Goal: Task Accomplishment & Management: Manage account settings

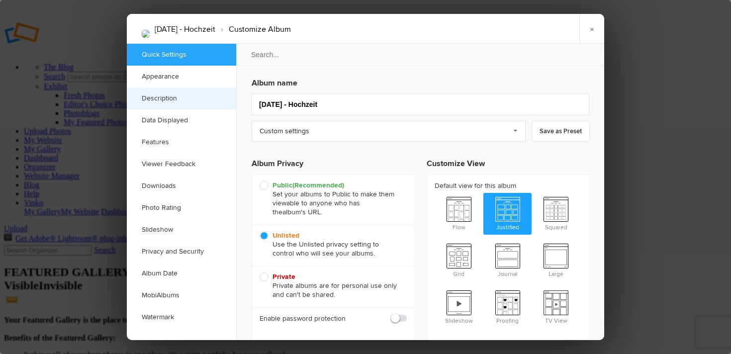
click at [172, 98] on link "Description" at bounding box center [181, 98] width 109 height 22
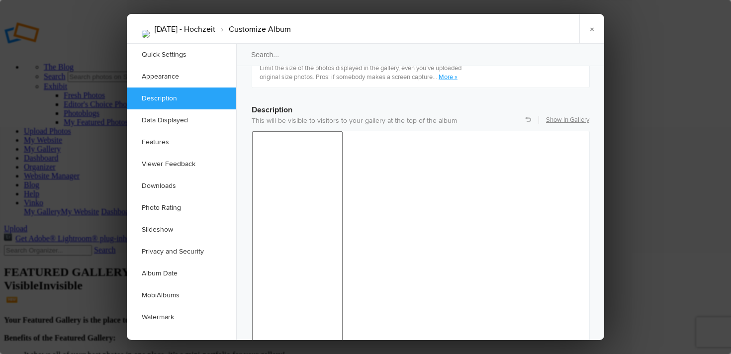
scroll to position [772, 0]
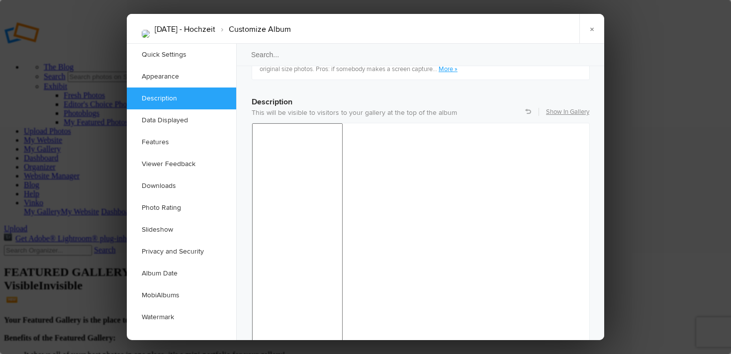
copy body "Anothere Perspective Studio Telefon: 0660 936 7091 Website: anothereperspective…"
click at [64, 54] on div at bounding box center [365, 177] width 731 height 354
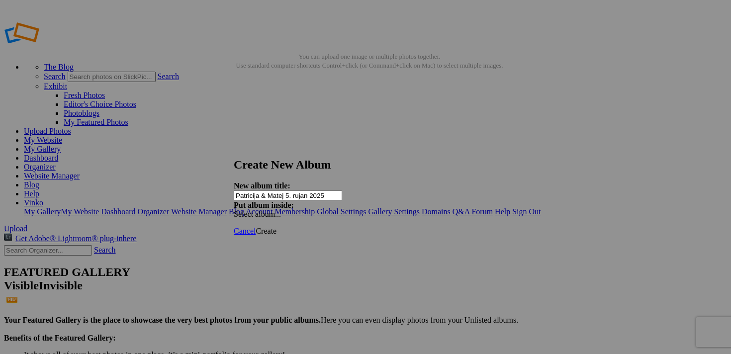
type input "Patricija & Matej 5. rujan 2025"
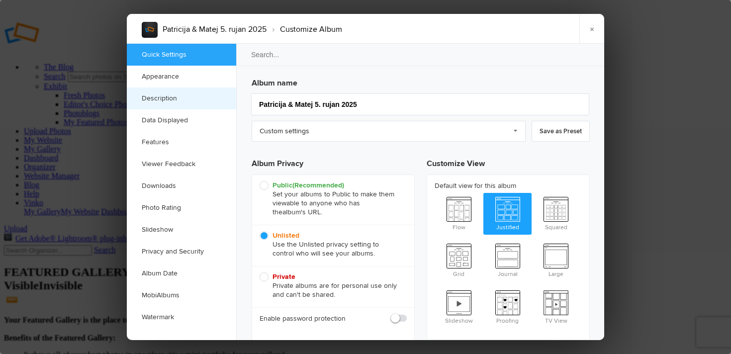
click at [181, 100] on link "Description" at bounding box center [181, 98] width 109 height 22
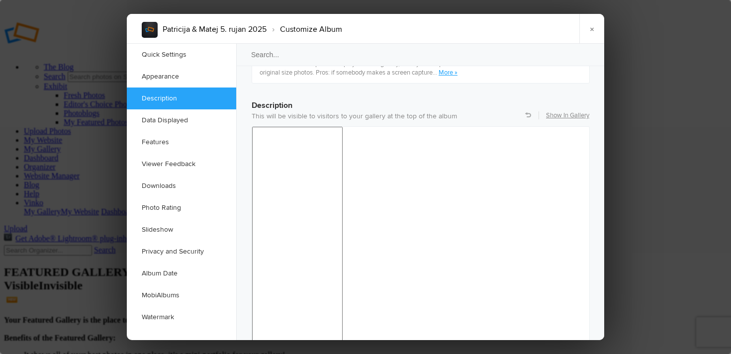
scroll to position [772, 0]
drag, startPoint x: 327, startPoint y: 661, endPoint x: 270, endPoint y: 660, distance: 57.2
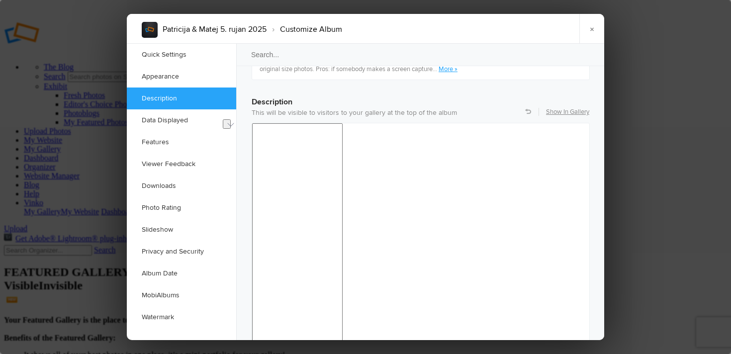
paste body "To enrich screen reader interactions, please activate Accessibility in Grammarl…"
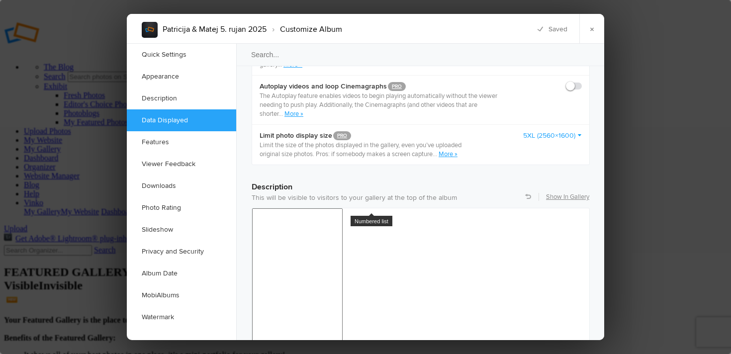
scroll to position [627, 0]
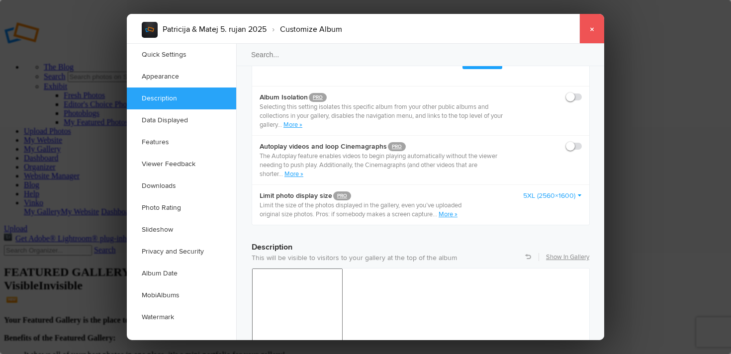
click at [587, 28] on link "×" at bounding box center [591, 29] width 25 height 30
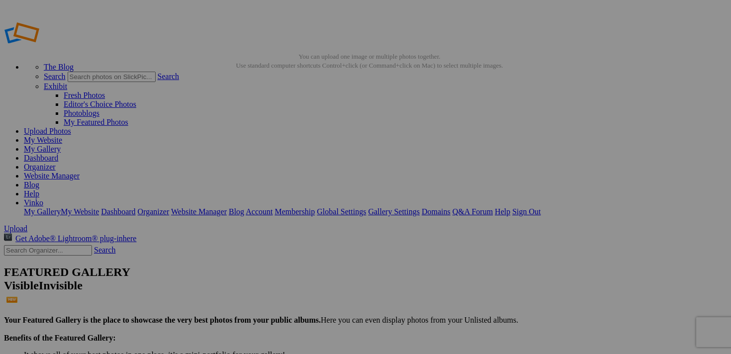
click at [299, 242] on span "Yes" at bounding box center [293, 242] width 11 height 8
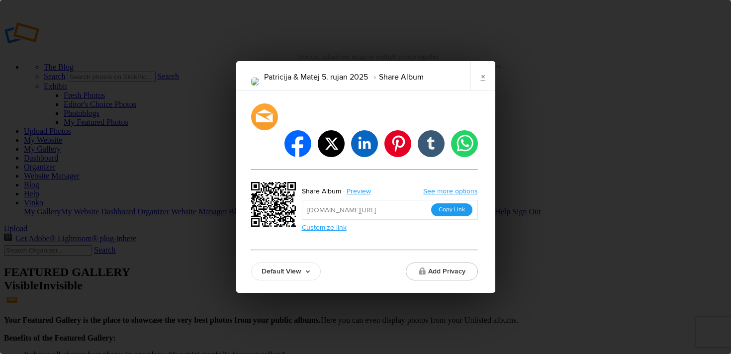
click at [446, 203] on button "Copy Link" at bounding box center [451, 209] width 41 height 13
click at [483, 87] on link "×" at bounding box center [482, 76] width 25 height 30
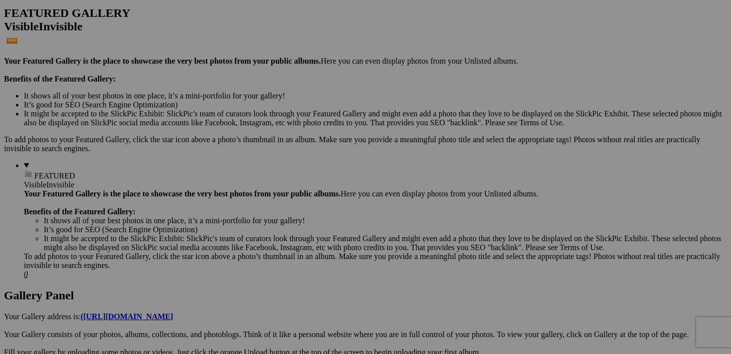
scroll to position [262, 0]
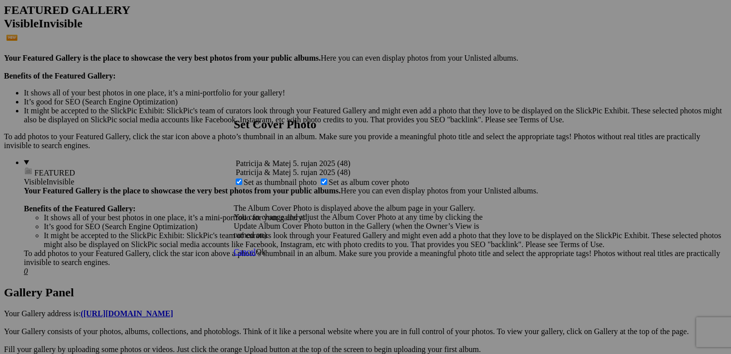
click at [265, 256] on link "Ok" at bounding box center [261, 252] width 10 height 8
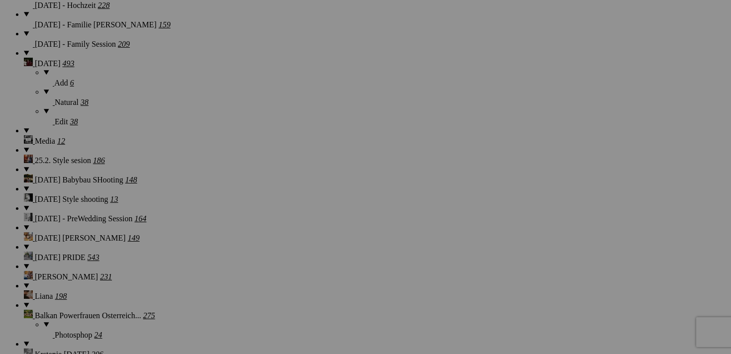
scroll to position [934, 0]
